Goal: Transaction & Acquisition: Purchase product/service

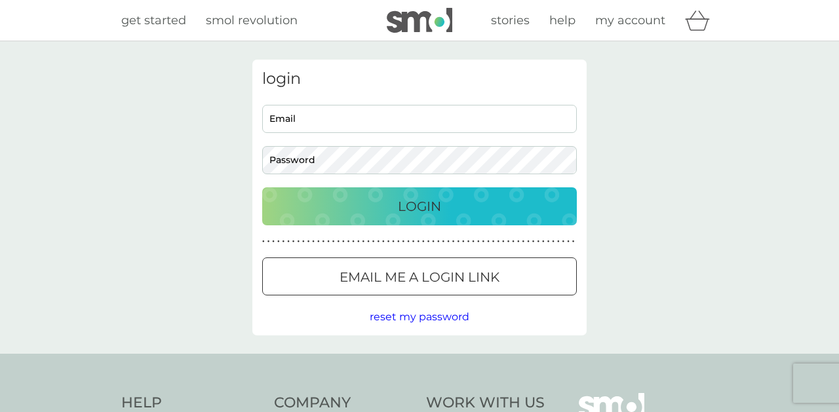
click at [465, 276] on p "Email me a login link" at bounding box center [420, 277] width 160 height 21
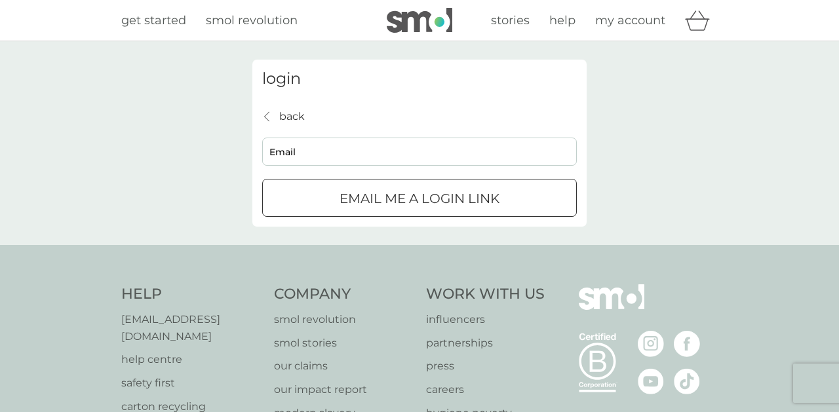
click at [409, 155] on input "Email" at bounding box center [419, 152] width 315 height 28
type input "juliet.fitzpatrick@btopenworld.com"
click at [418, 206] on p "Email me a login link" at bounding box center [420, 198] width 160 height 21
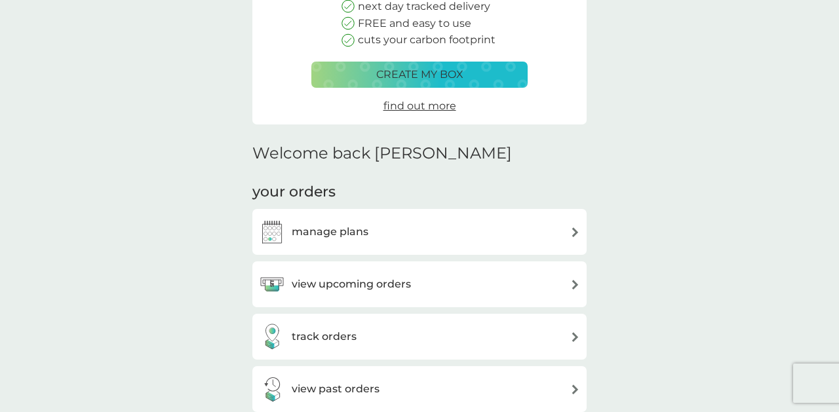
scroll to position [189, 0]
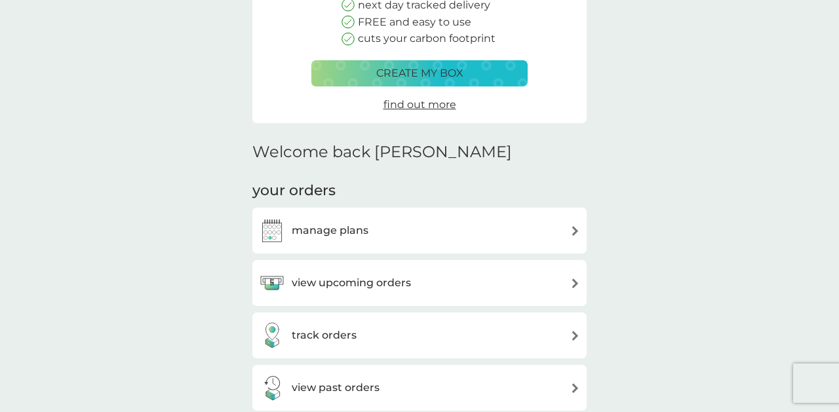
click at [531, 225] on div "manage plans" at bounding box center [419, 231] width 321 height 26
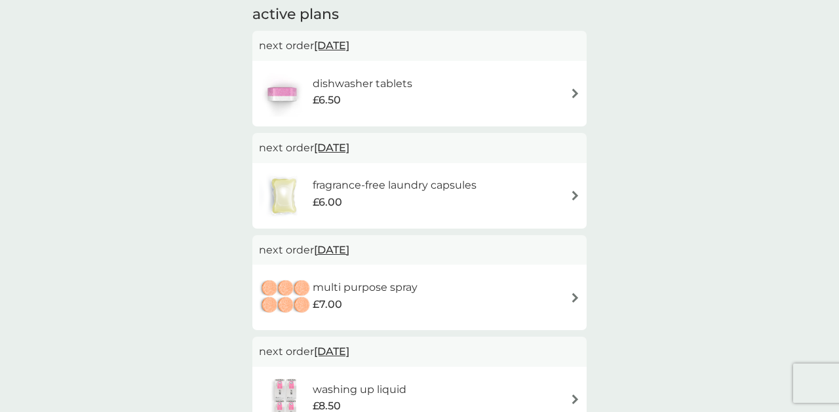
scroll to position [69, 0]
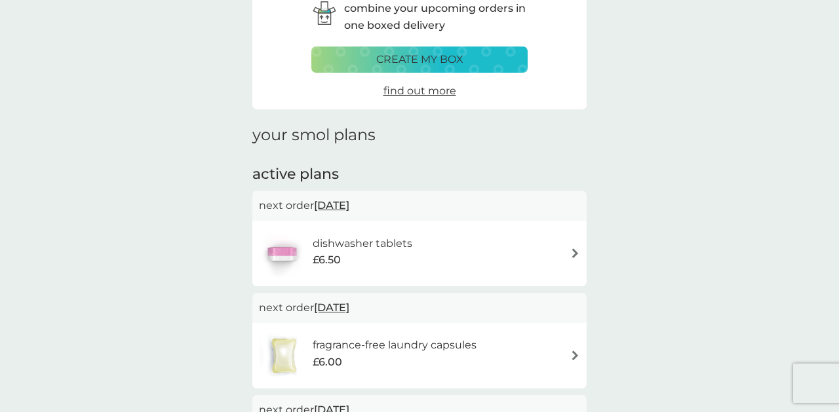
click at [574, 247] on div "dishwasher tablets £6.50" at bounding box center [419, 254] width 321 height 46
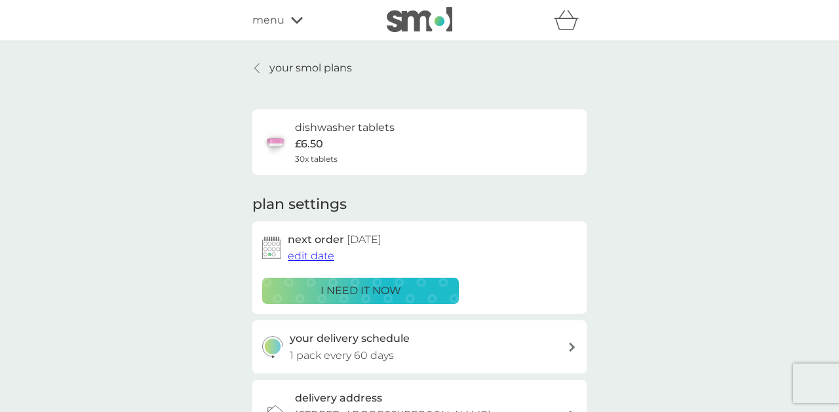
click at [363, 291] on p "i need it now" at bounding box center [361, 291] width 81 height 17
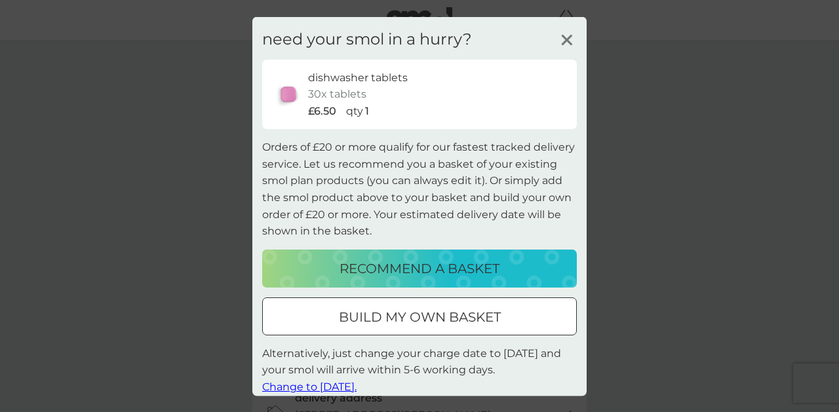
scroll to position [12, 0]
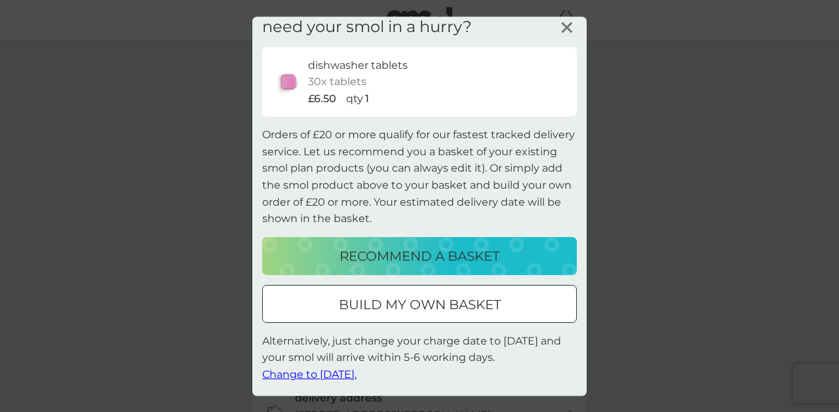
click at [355, 372] on span "Change to [DATE]." at bounding box center [309, 374] width 94 height 12
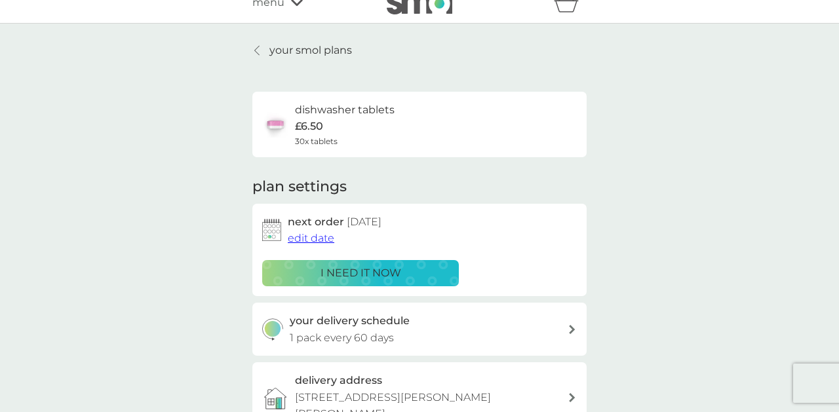
scroll to position [0, 0]
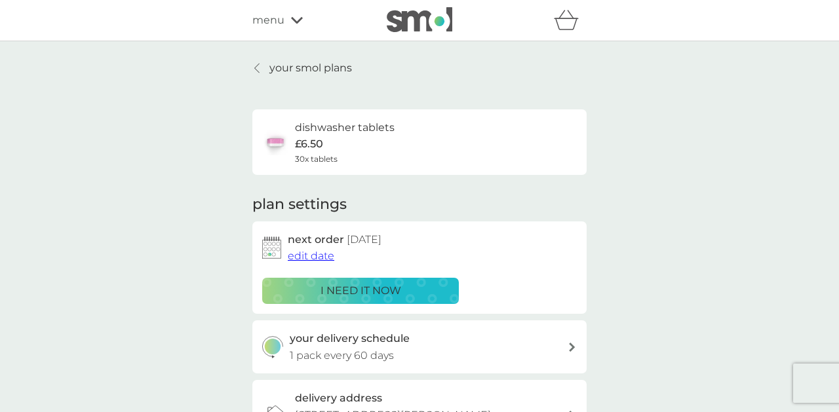
click at [312, 64] on p "your smol plans" at bounding box center [310, 68] width 83 height 17
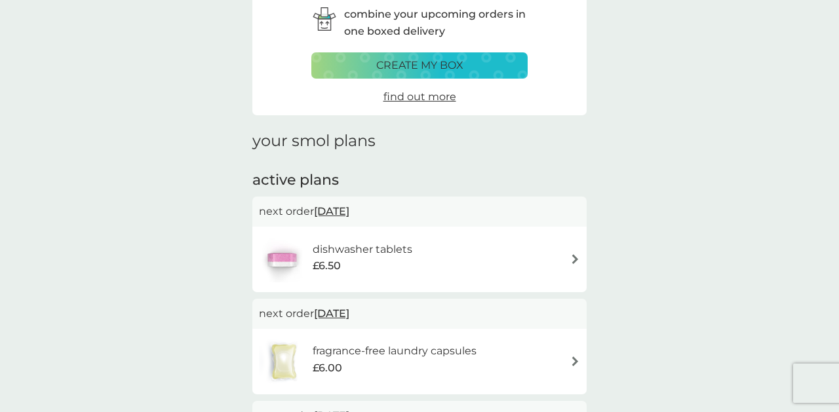
scroll to position [149, 0]
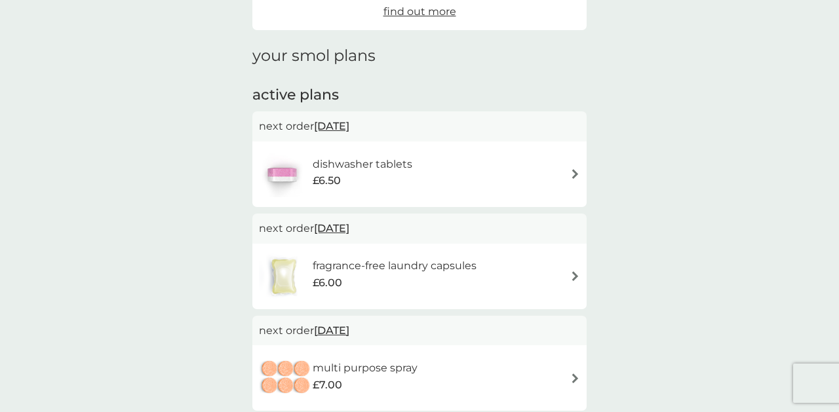
click at [573, 274] on img at bounding box center [575, 276] width 10 height 10
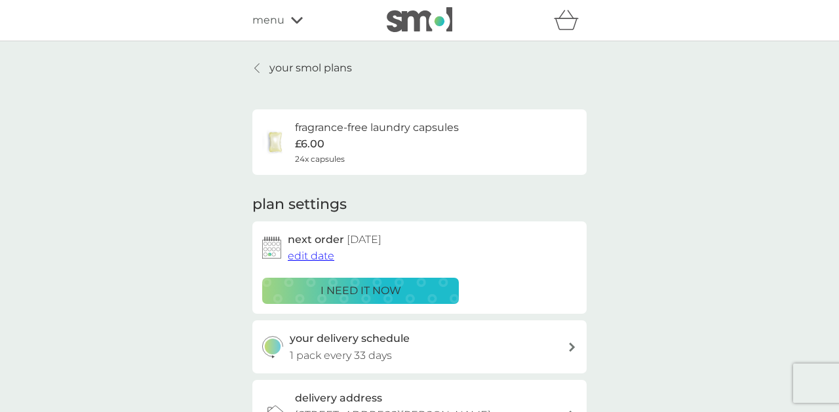
click at [390, 292] on p "i need it now" at bounding box center [361, 291] width 81 height 17
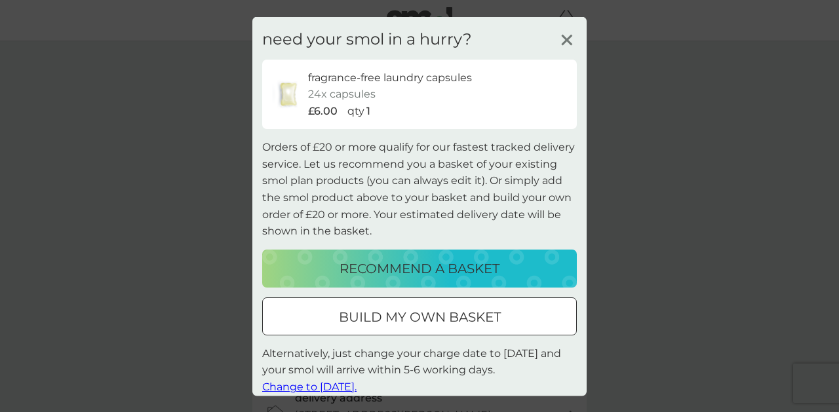
click at [409, 269] on p "recommend a basket" at bounding box center [420, 268] width 160 height 21
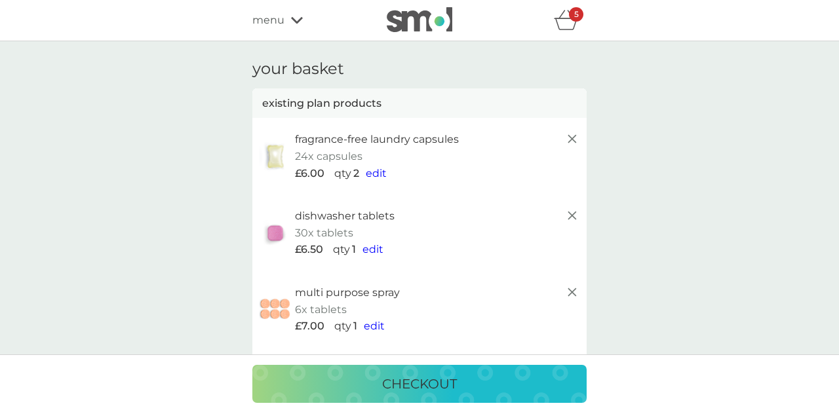
click at [372, 172] on span "edit" at bounding box center [376, 173] width 21 height 12
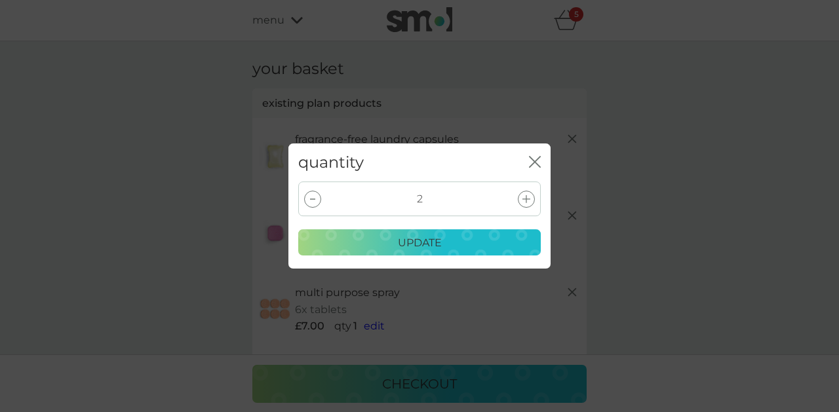
click at [315, 200] on div at bounding box center [312, 199] width 17 height 17
click at [429, 248] on p "update" at bounding box center [420, 243] width 44 height 17
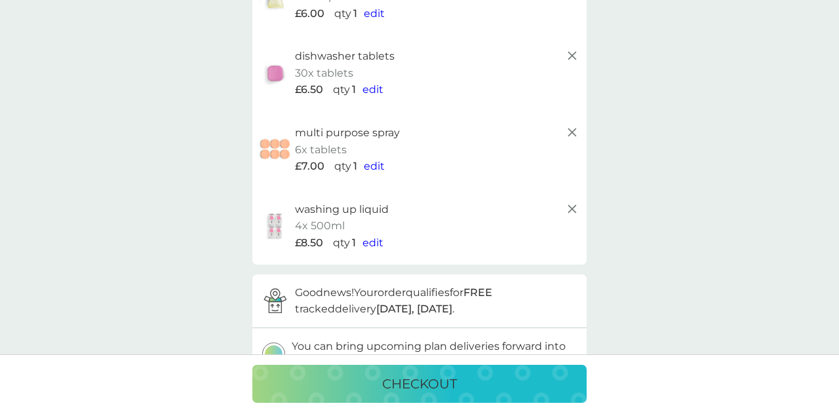
scroll to position [162, 0]
click at [574, 205] on line at bounding box center [572, 207] width 8 height 8
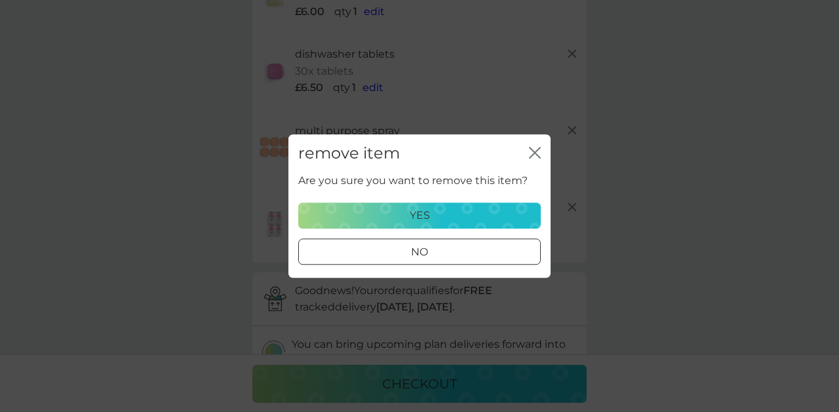
click at [435, 214] on div "yes" at bounding box center [420, 215] width 226 height 17
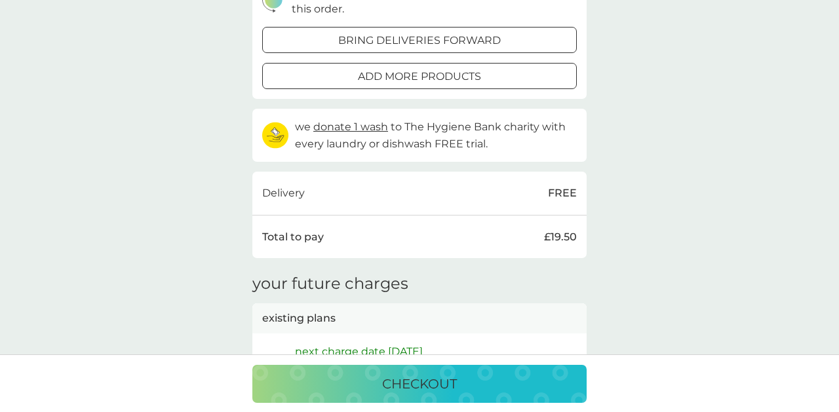
scroll to position [453, 0]
click at [420, 75] on div at bounding box center [419, 75] width 47 height 14
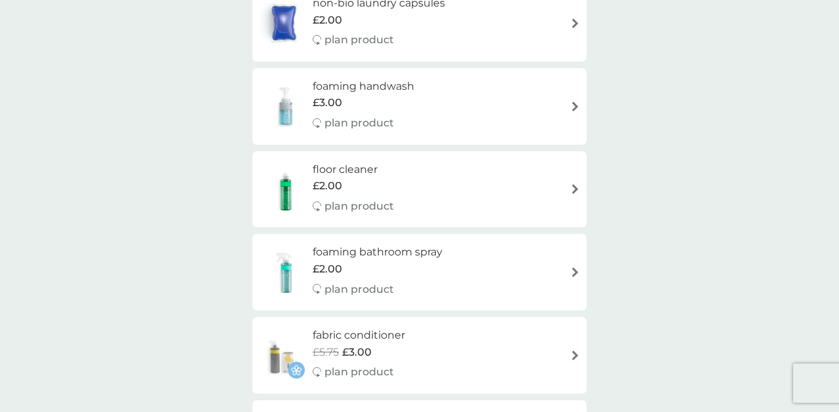
scroll to position [222, 0]
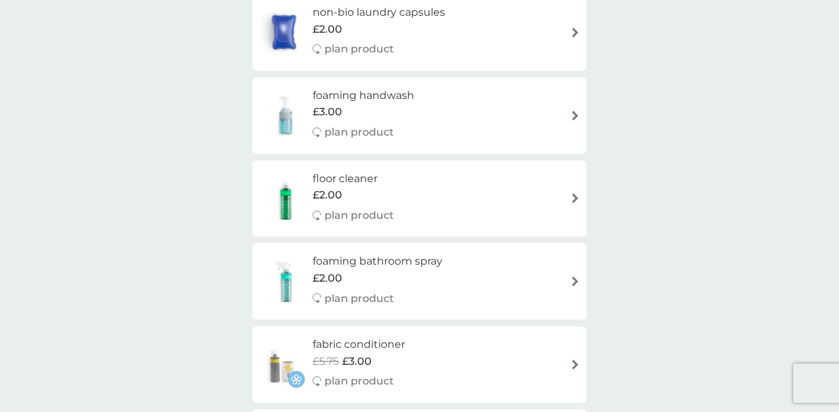
click at [576, 197] on img at bounding box center [575, 198] width 10 height 10
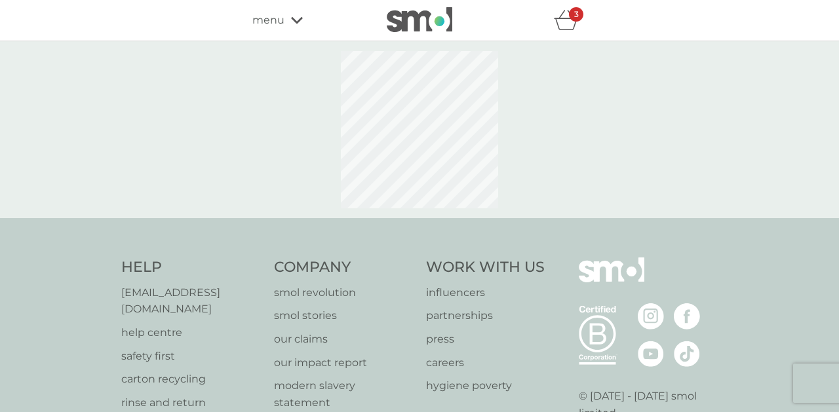
select select "84"
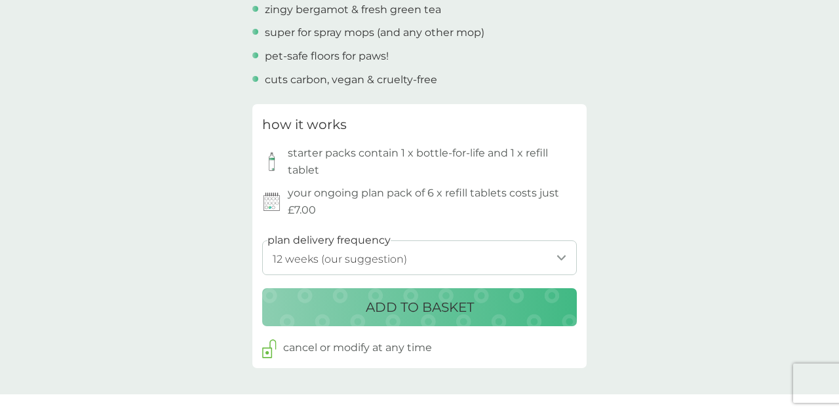
scroll to position [562, 0]
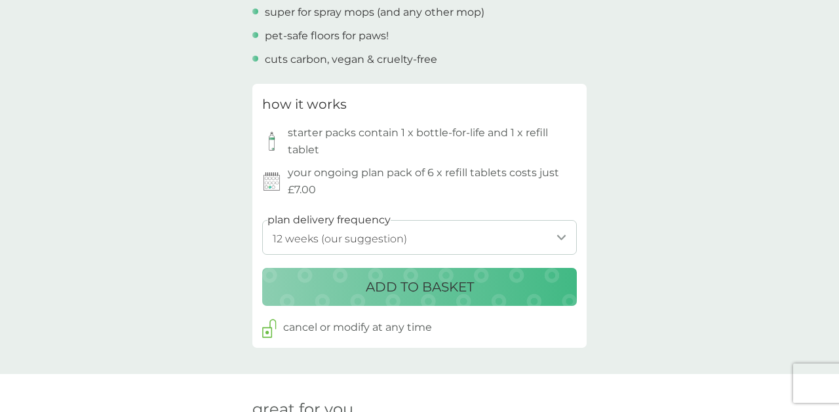
click at [424, 281] on p "ADD TO BASKET" at bounding box center [420, 287] width 108 height 21
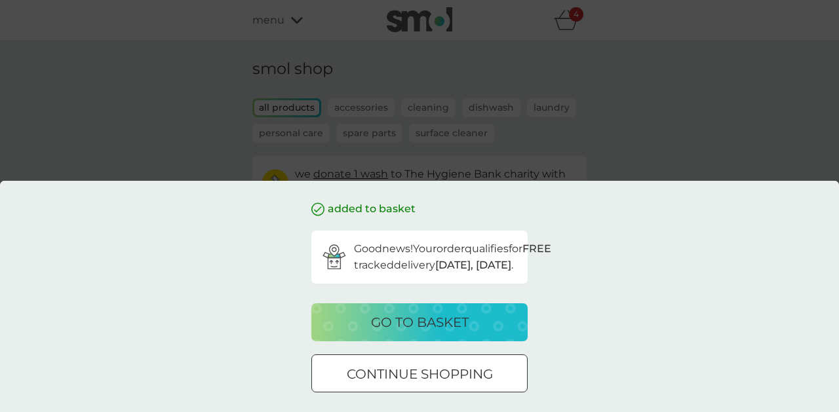
click at [419, 326] on p "go to basket" at bounding box center [420, 322] width 98 height 21
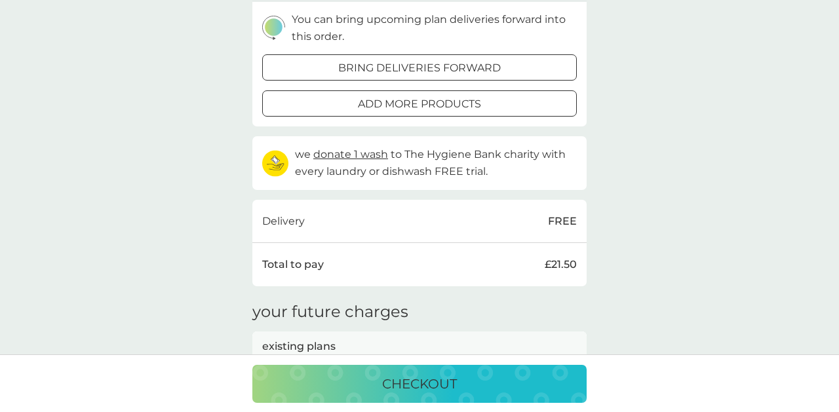
scroll to position [521, 0]
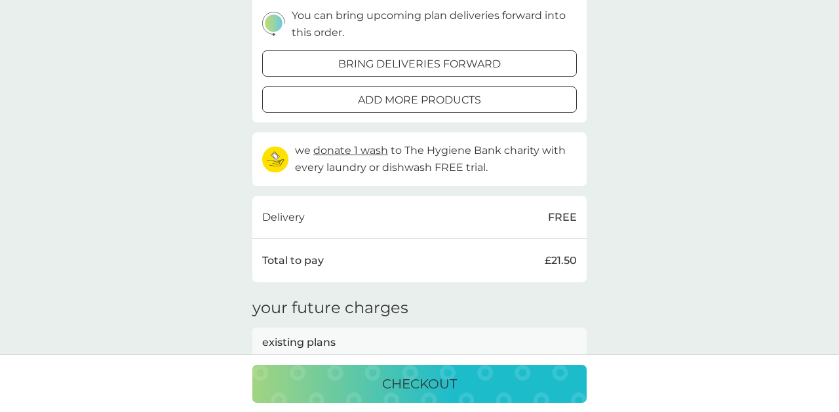
click at [429, 387] on p "checkout" at bounding box center [419, 384] width 75 height 21
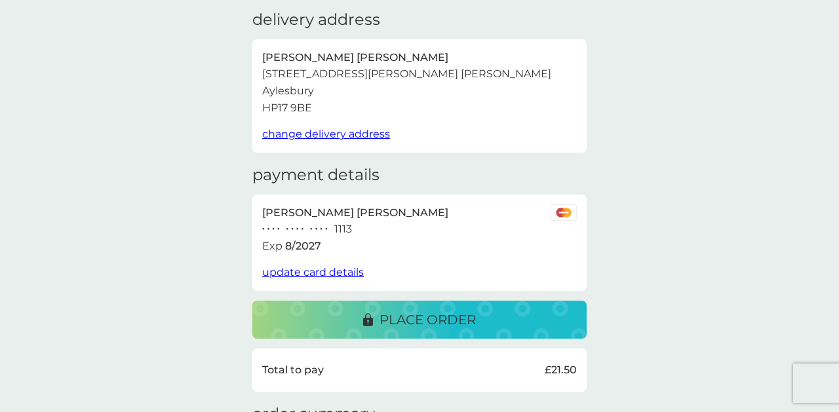
scroll to position [54, 0]
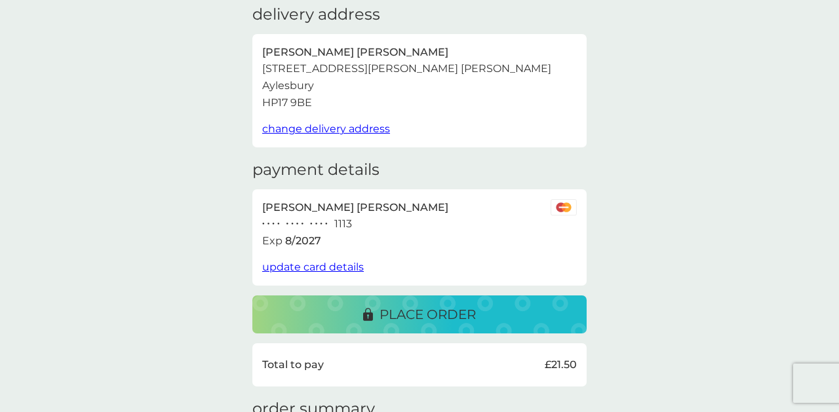
click at [439, 323] on p "place order" at bounding box center [428, 314] width 96 height 21
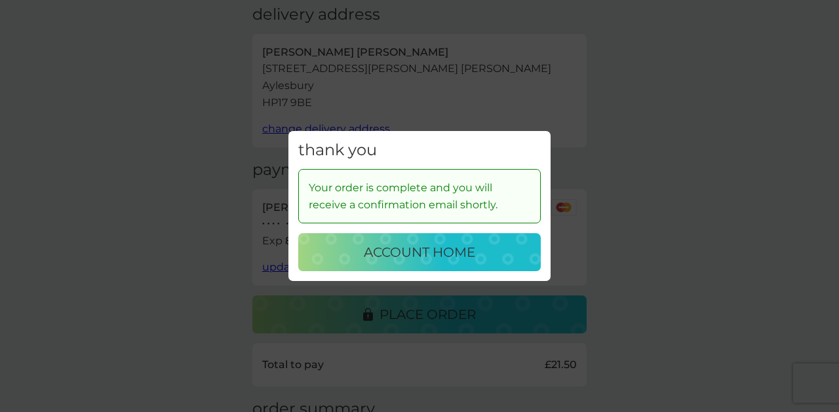
click at [453, 253] on p "account home" at bounding box center [419, 252] width 111 height 21
